Goal: Task Accomplishment & Management: Manage account settings

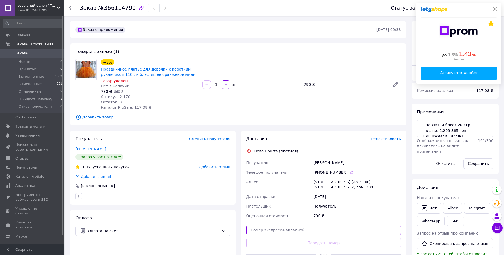
click at [283, 231] on input "text" at bounding box center [323, 230] width 155 height 11
paste input "[CREDIT_CARD_NUMBER]"
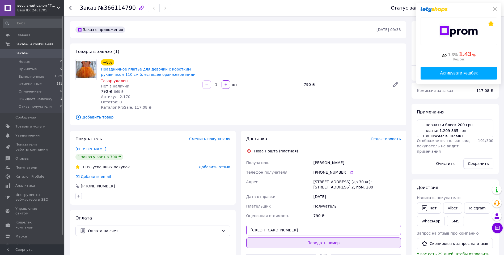
type input "[CREDIT_CARD_NUMBER]"
click at [330, 245] on button "Передать номер" at bounding box center [323, 243] width 155 height 11
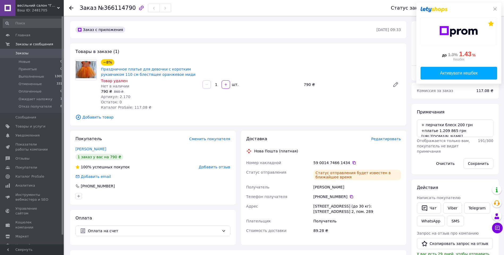
click at [495, 10] on icon at bounding box center [494, 9] width 4 height 4
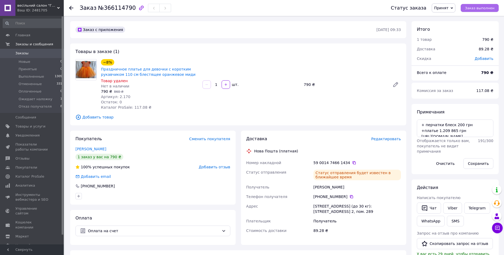
click at [484, 9] on span "Заказ выполнен" at bounding box center [479, 8] width 29 height 4
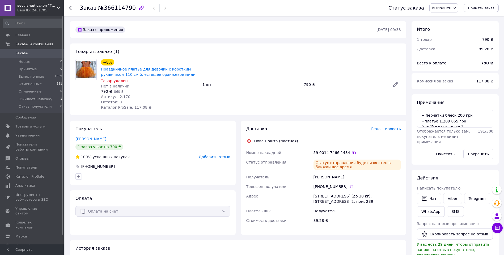
click at [25, 52] on span "Заказы" at bounding box center [21, 53] width 13 height 5
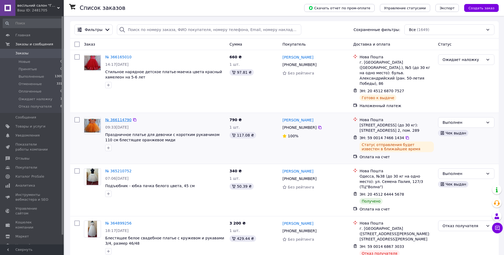
click at [120, 118] on link "№ 366114790" at bounding box center [118, 120] width 26 height 4
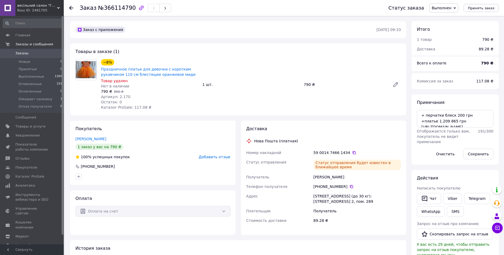
click at [217, 157] on span "Добавить отзыв" at bounding box center [214, 157] width 31 height 4
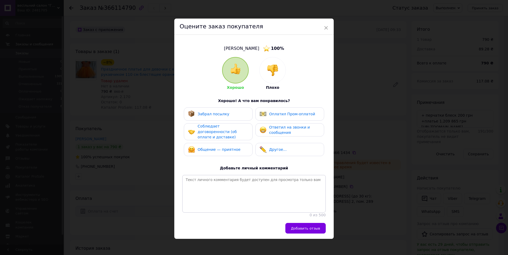
click at [231, 128] on span "Соблюдает договоренности (об оплате и доставке)" at bounding box center [217, 131] width 39 height 15
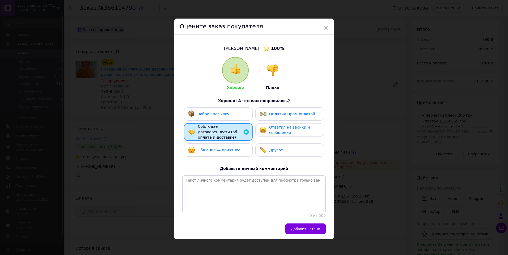
click at [283, 128] on span "Ответил на звонки и сообщения" at bounding box center [289, 130] width 41 height 10
click at [234, 148] on span "Общение — приятное" at bounding box center [219, 150] width 43 height 4
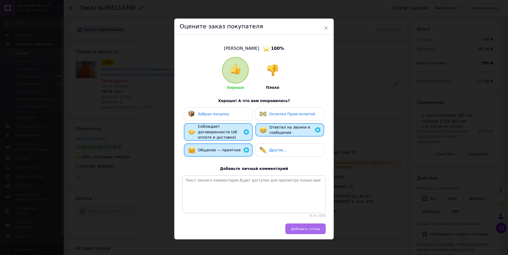
click at [304, 228] on span "Добавить отзыв" at bounding box center [305, 229] width 29 height 4
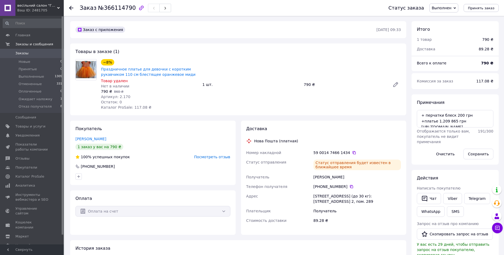
drag, startPoint x: 24, startPoint y: 51, endPoint x: 66, endPoint y: 86, distance: 54.1
click at [24, 51] on span "Заказы" at bounding box center [21, 53] width 13 height 5
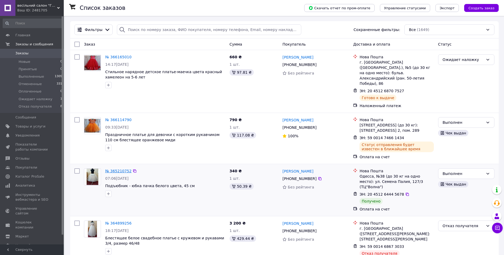
click at [119, 169] on link "№ 365210752" at bounding box center [118, 171] width 26 height 4
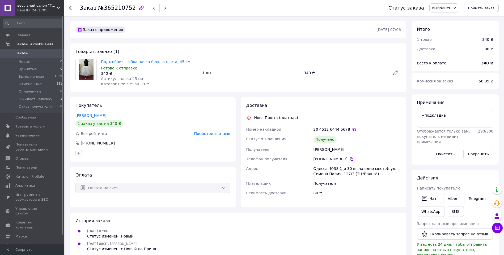
click at [27, 51] on link "Заказы 0" at bounding box center [32, 53] width 65 height 9
